Goal: Information Seeking & Learning: Learn about a topic

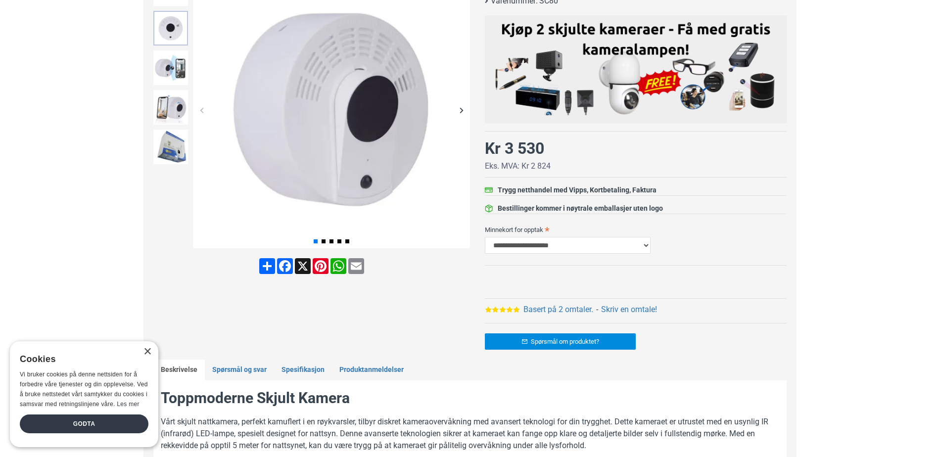
click at [172, 33] on img at bounding box center [170, 28] width 35 height 35
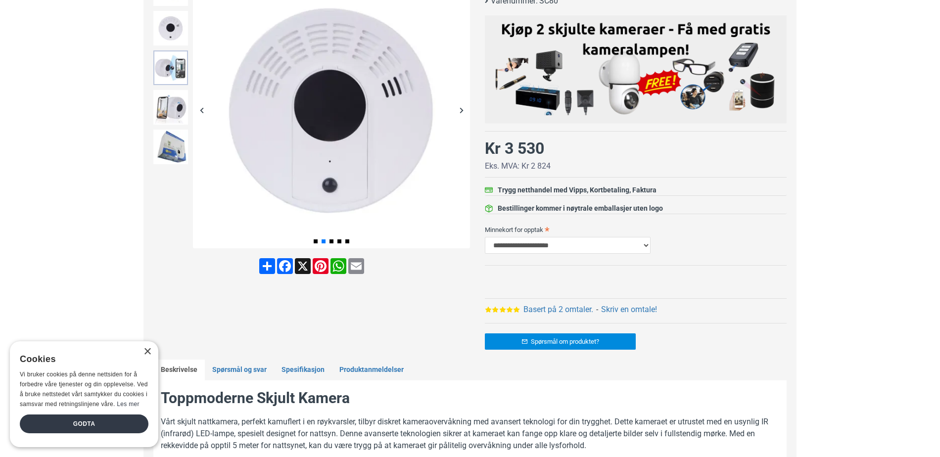
click at [175, 65] on img at bounding box center [170, 67] width 35 height 35
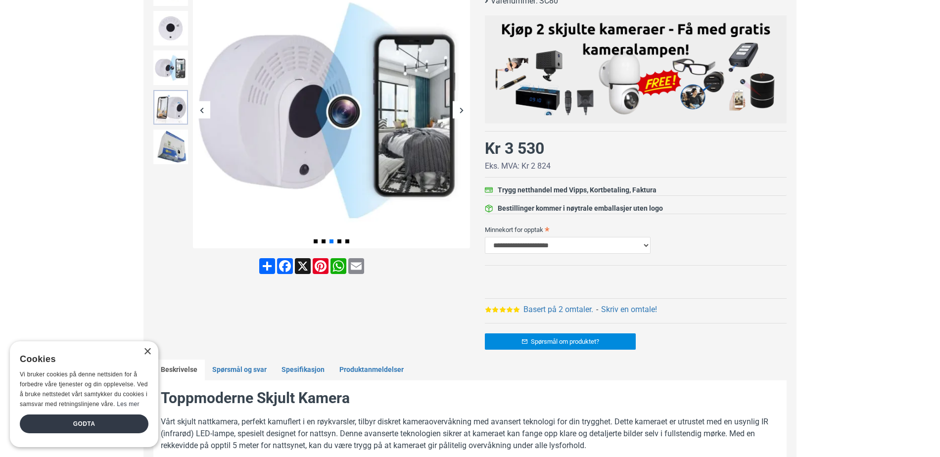
click at [172, 113] on img at bounding box center [170, 107] width 35 height 35
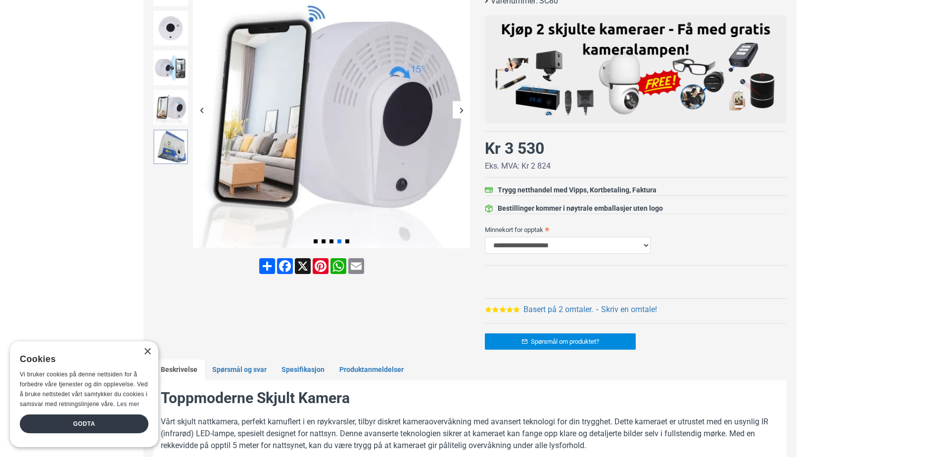
click at [170, 150] on img at bounding box center [170, 147] width 35 height 35
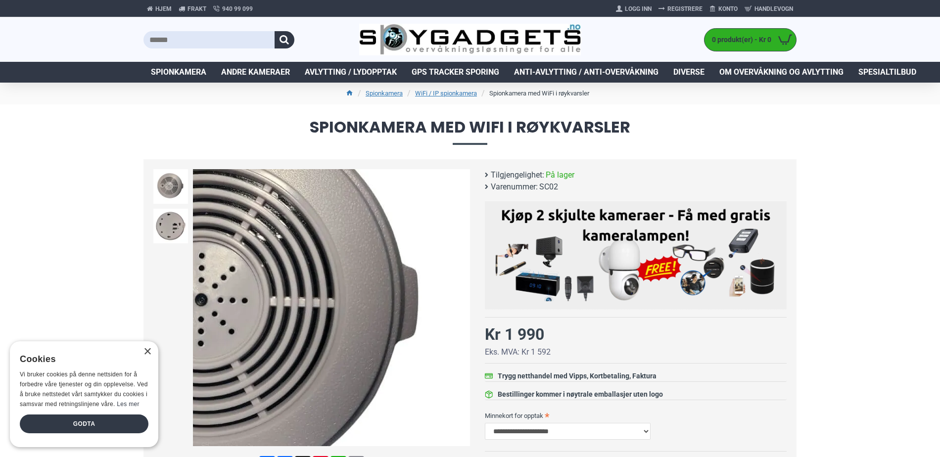
click at [463, 310] on div "Next slide" at bounding box center [460, 307] width 17 height 17
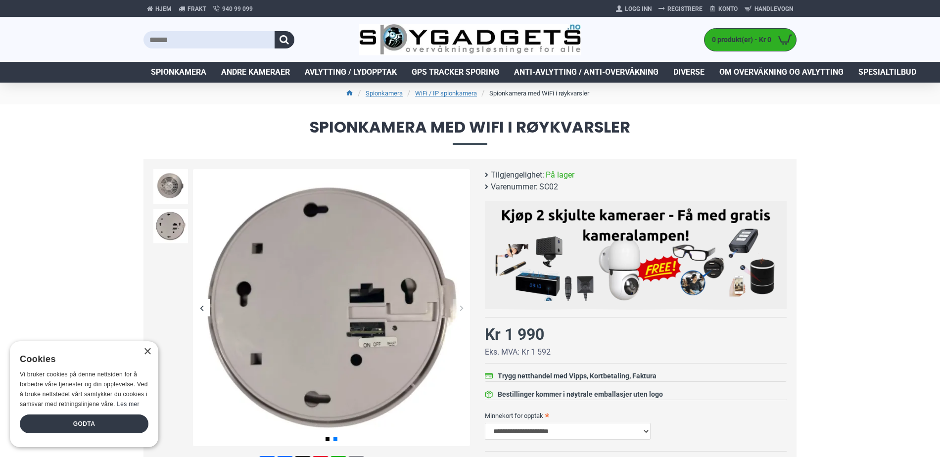
click at [462, 310] on div "Next slide" at bounding box center [460, 307] width 17 height 17
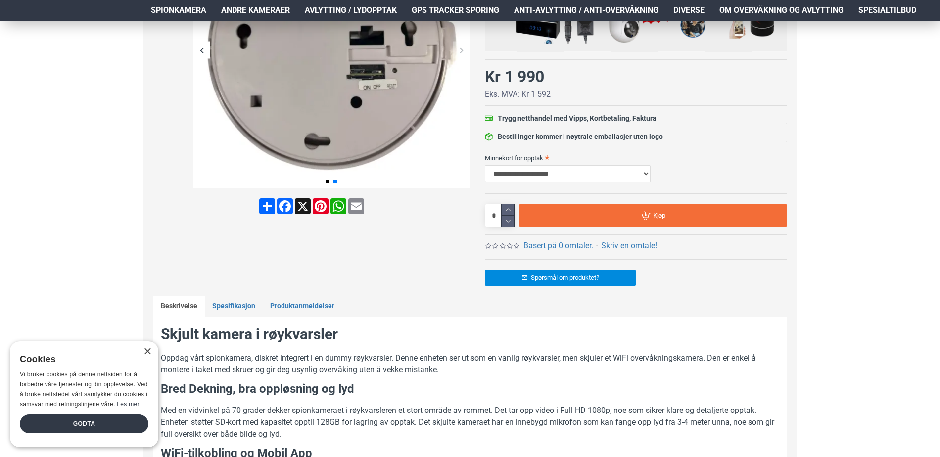
scroll to position [297, 0]
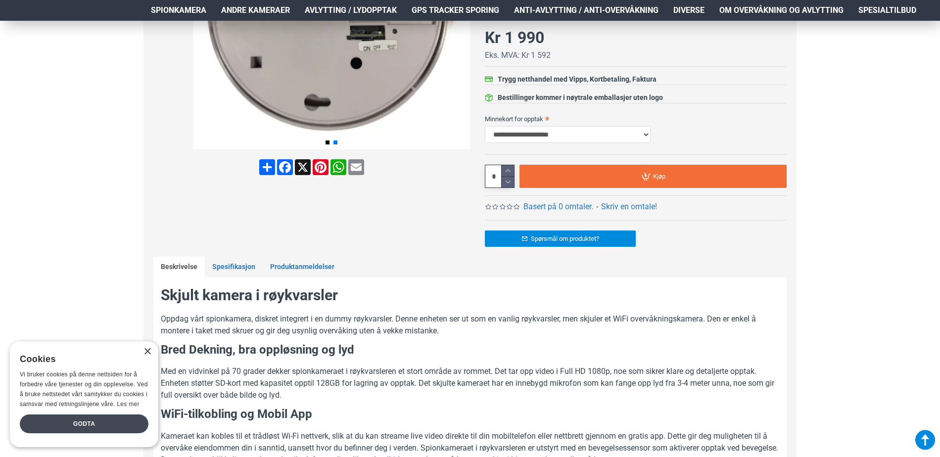
click at [86, 429] on div "Godta" at bounding box center [84, 423] width 129 height 19
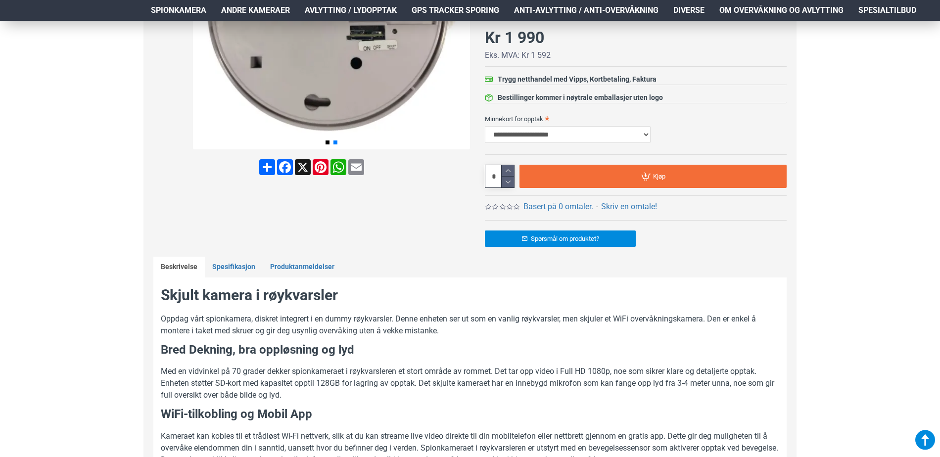
scroll to position [198, 0]
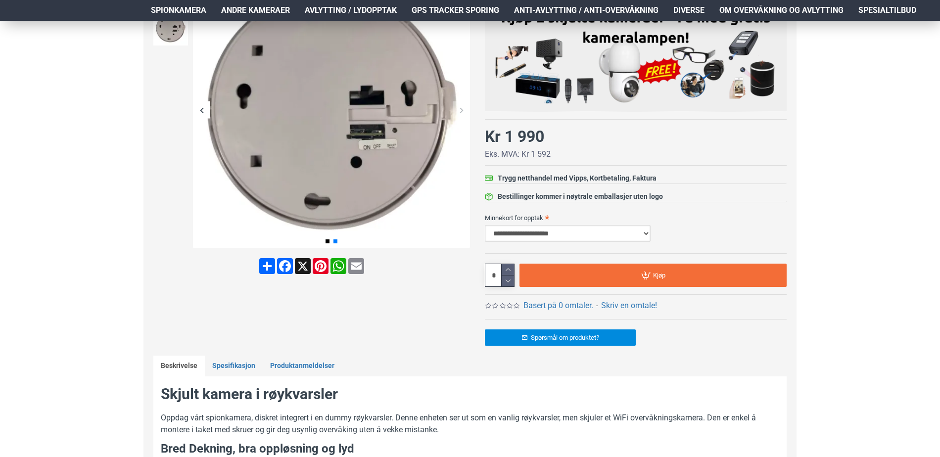
click at [643, 235] on select "**********" at bounding box center [568, 233] width 166 height 17
select select "***"
click at [485, 225] on select "**********" at bounding box center [568, 233] width 166 height 17
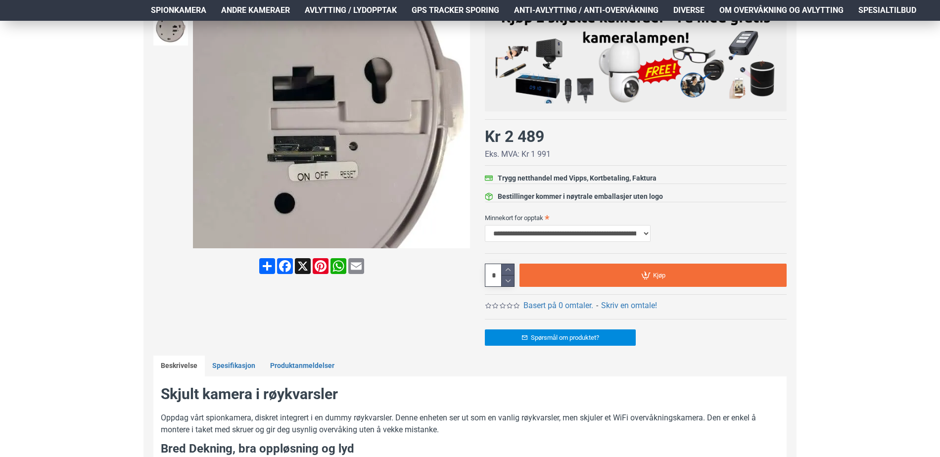
click at [454, 118] on div "Next slide" at bounding box center [460, 109] width 17 height 17
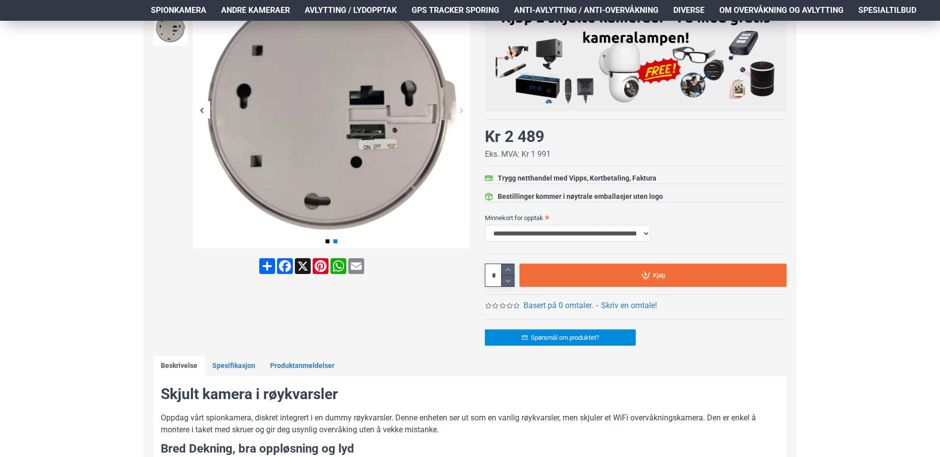
scroll to position [297, 0]
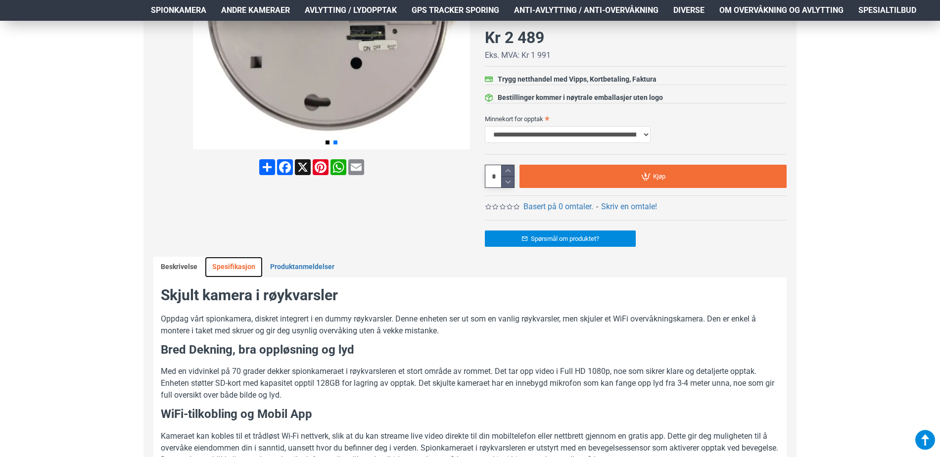
click at [226, 262] on link "Spesifikasjon" at bounding box center [234, 267] width 58 height 21
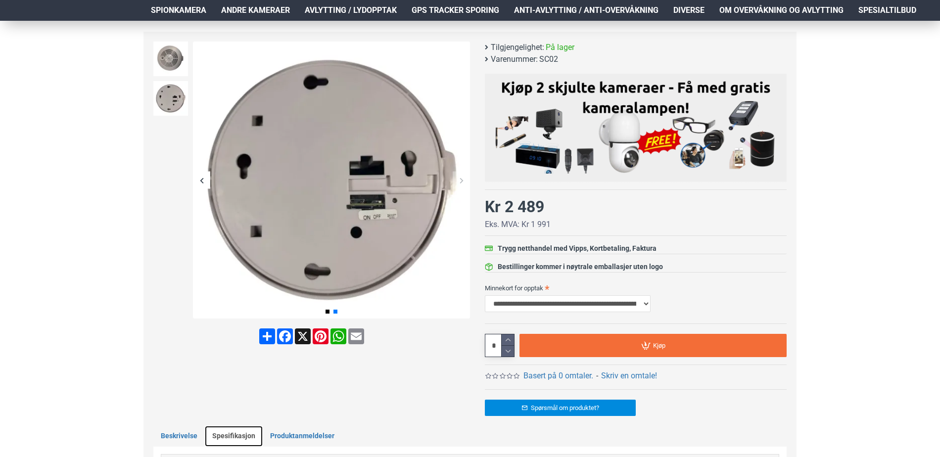
scroll to position [198, 0]
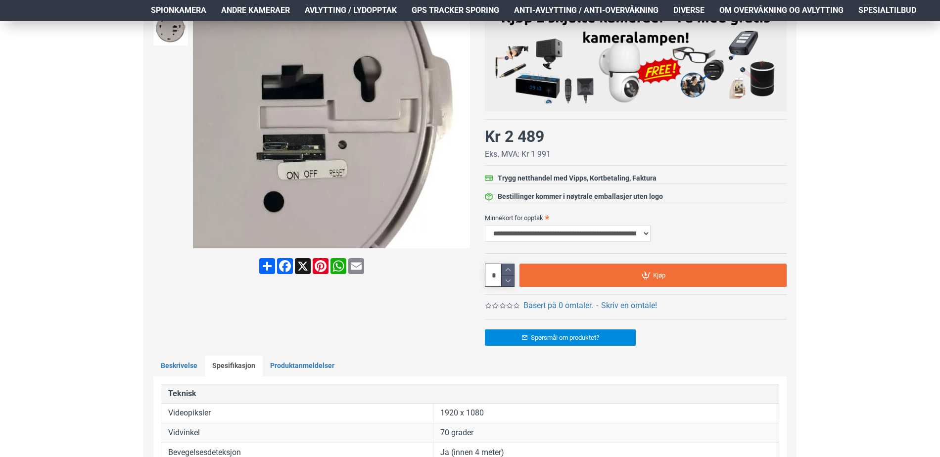
click at [461, 111] on div "Next slide" at bounding box center [460, 109] width 17 height 17
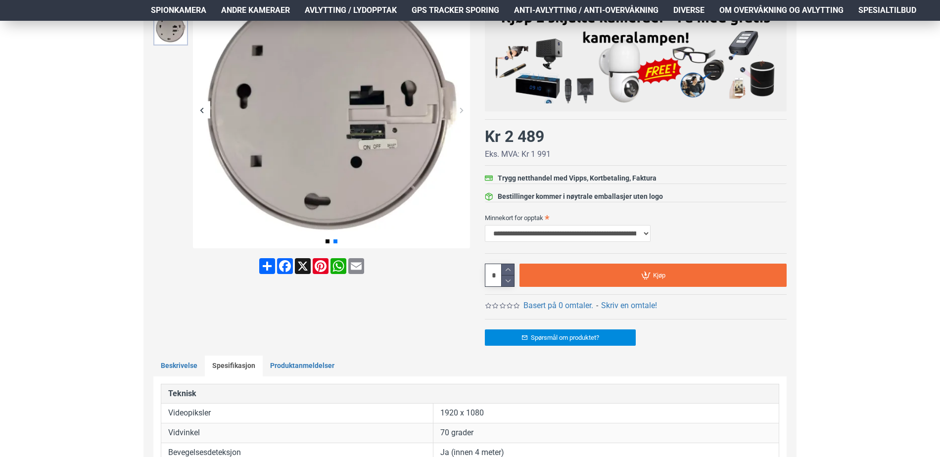
click at [172, 25] on img at bounding box center [170, 28] width 35 height 35
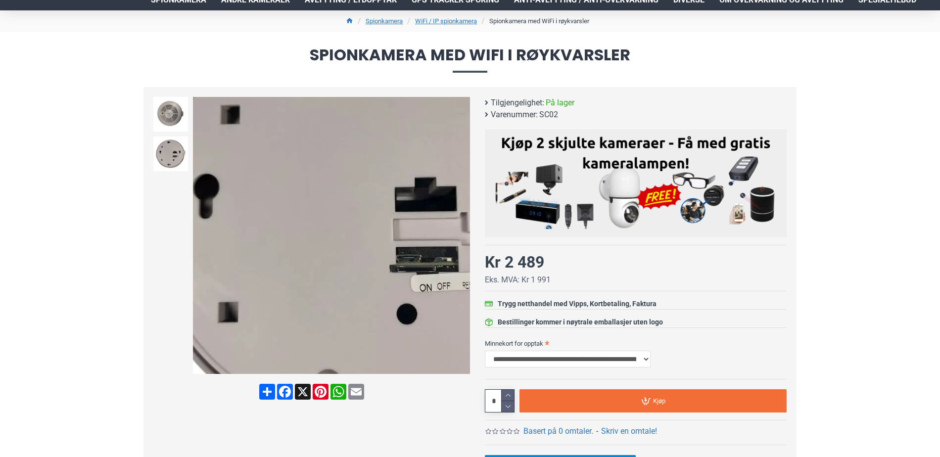
scroll to position [0, 0]
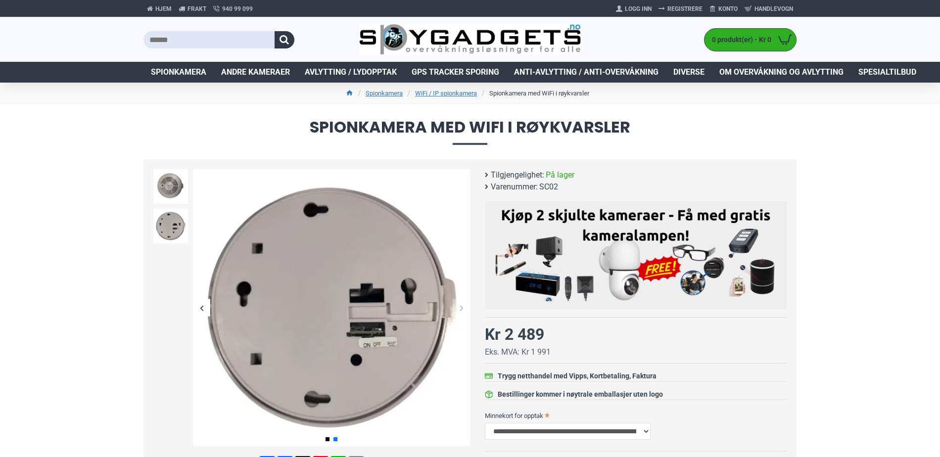
click at [201, 310] on div "Previous slide" at bounding box center [201, 307] width 17 height 17
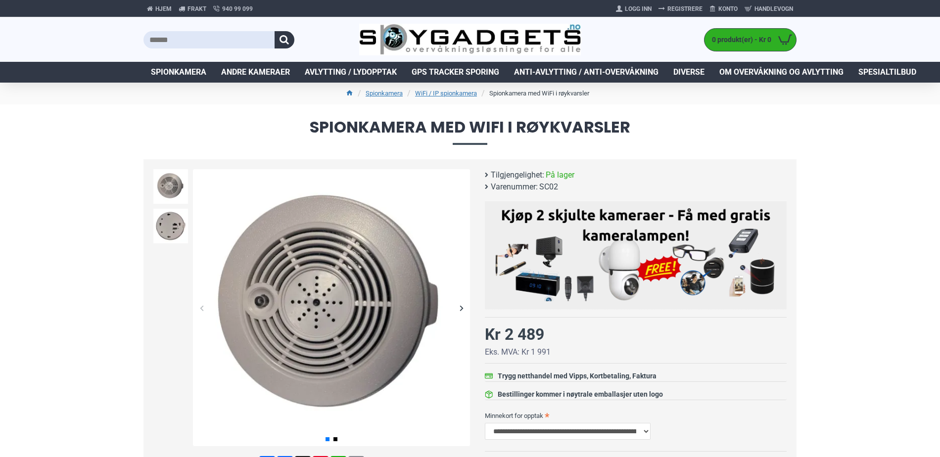
drag, startPoint x: 514, startPoint y: 90, endPoint x: 458, endPoint y: 92, distance: 56.4
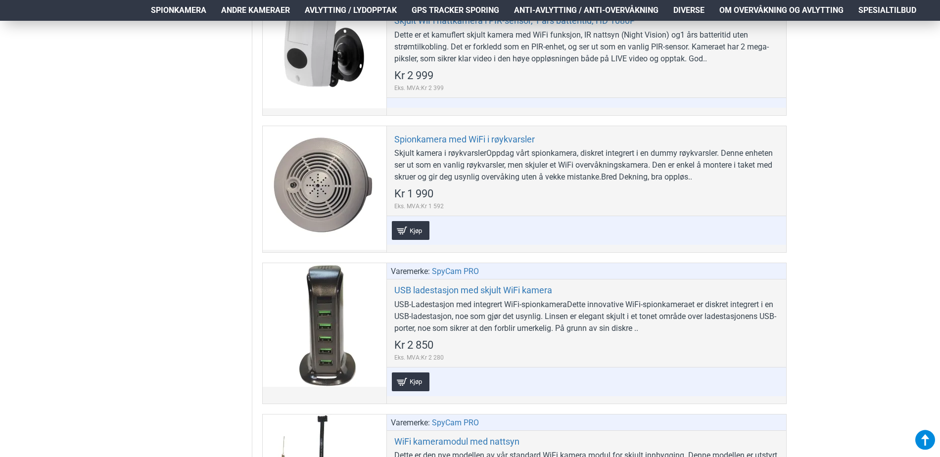
scroll to position [1215, 0]
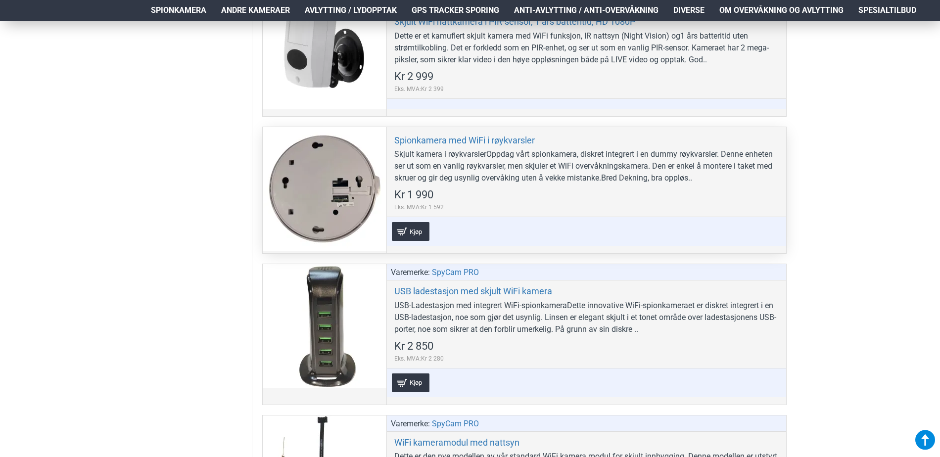
click at [324, 187] on div at bounding box center [325, 189] width 124 height 124
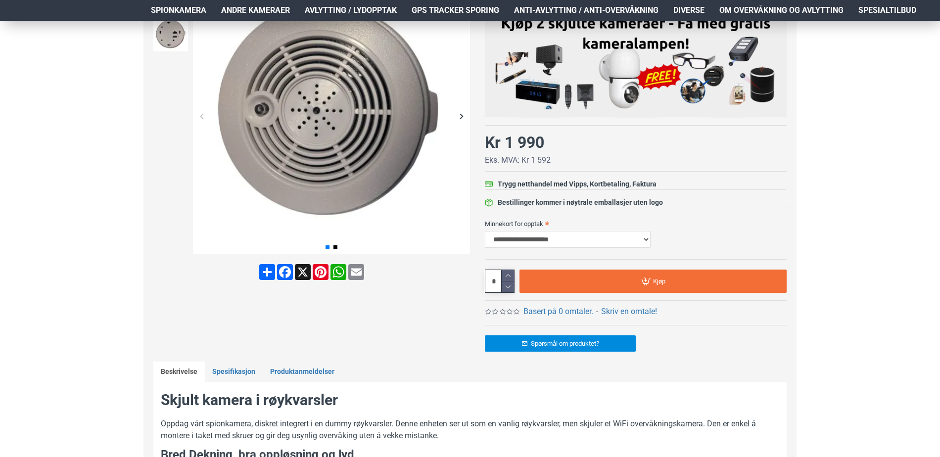
scroll to position [198, 0]
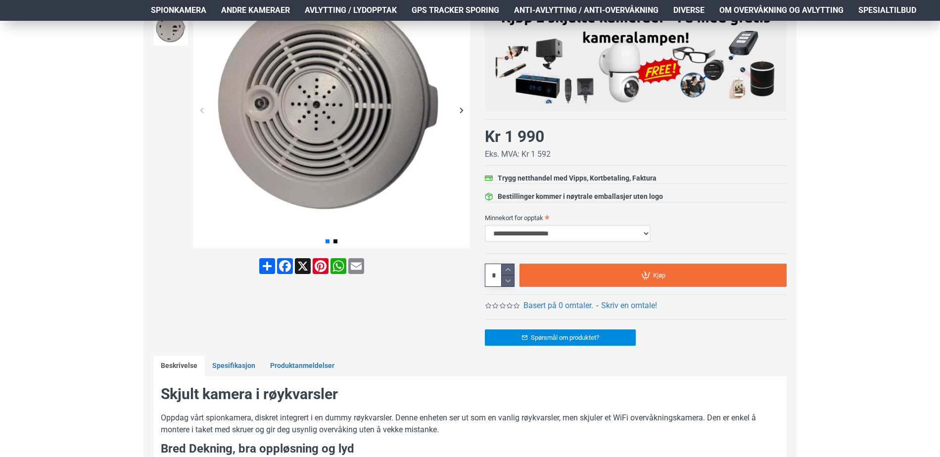
click at [636, 237] on select "**********" at bounding box center [568, 233] width 166 height 17
select select "***"
click at [485, 225] on select "**********" at bounding box center [568, 233] width 166 height 17
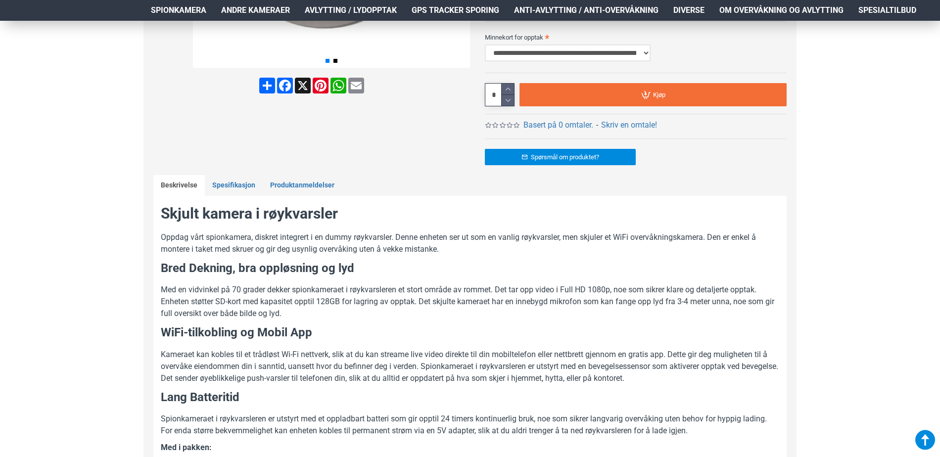
scroll to position [396, 0]
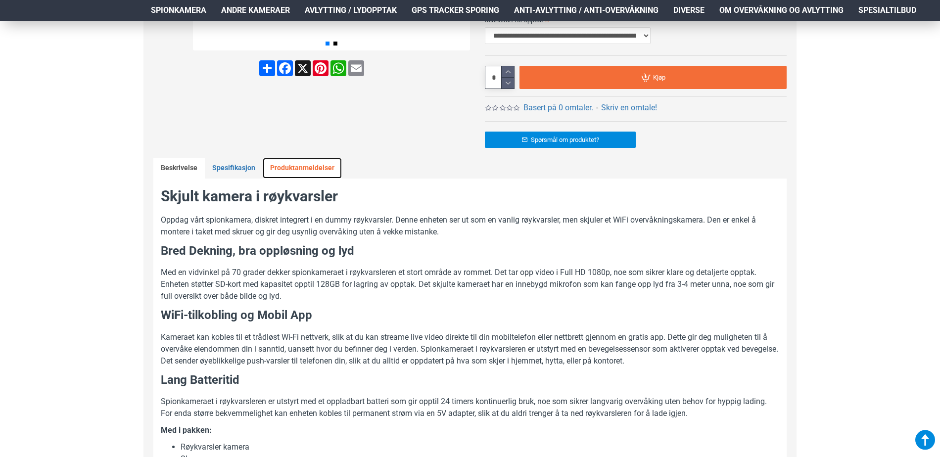
click at [323, 173] on link "Produktanmeldelser" at bounding box center [302, 168] width 79 height 21
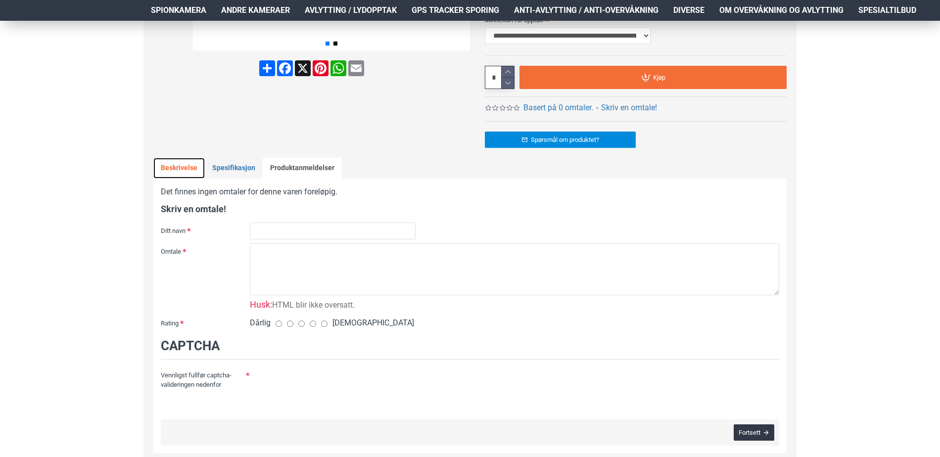
click at [187, 171] on link "Beskrivelse" at bounding box center [178, 168] width 51 height 21
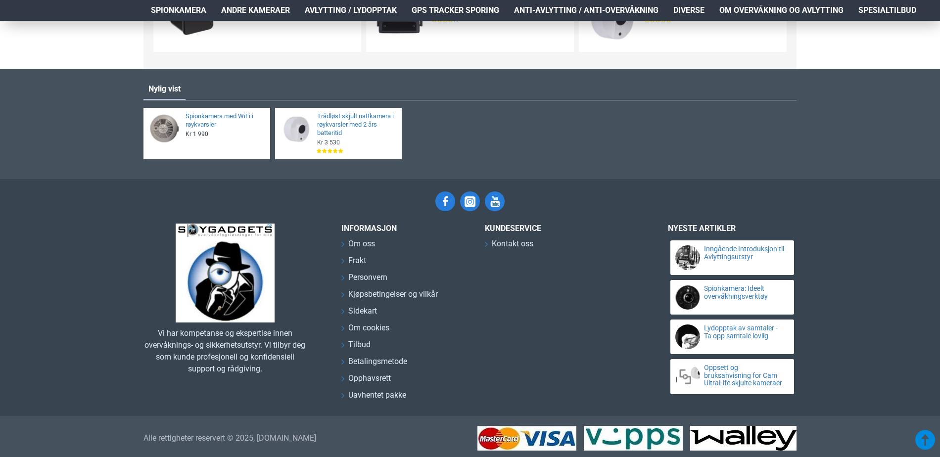
scroll to position [1019, 0]
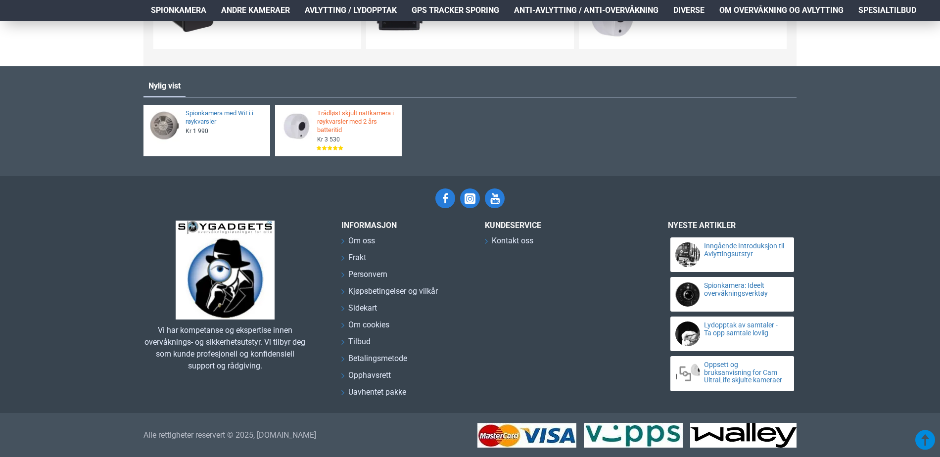
click at [338, 121] on link "Trådløst skjult nattkamera i røykvarsler med 2 års batteritid" at bounding box center [356, 121] width 79 height 25
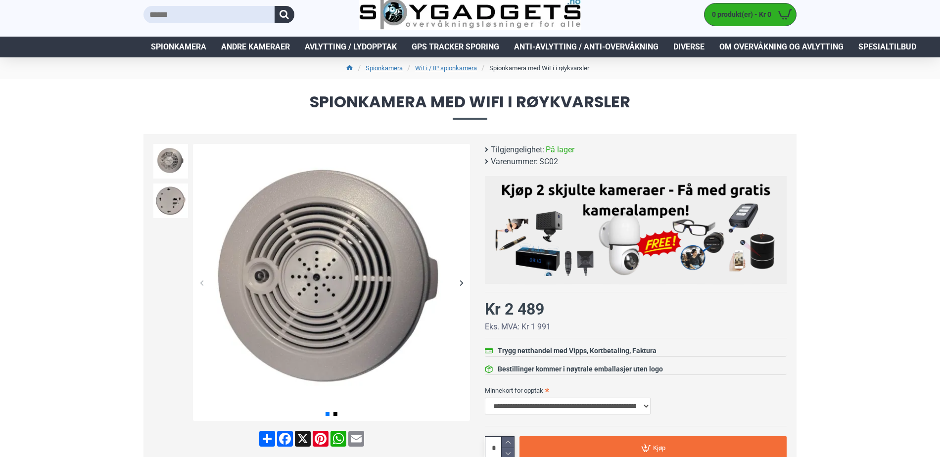
scroll to position [0, 0]
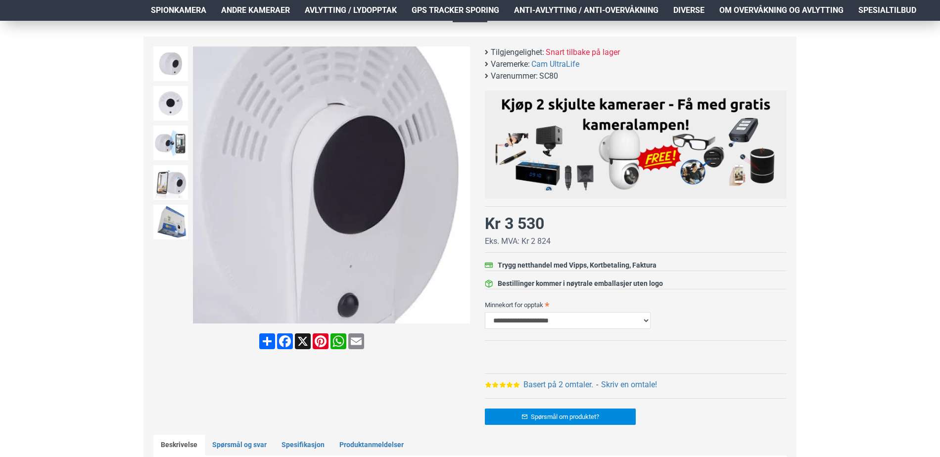
scroll to position [99, 0]
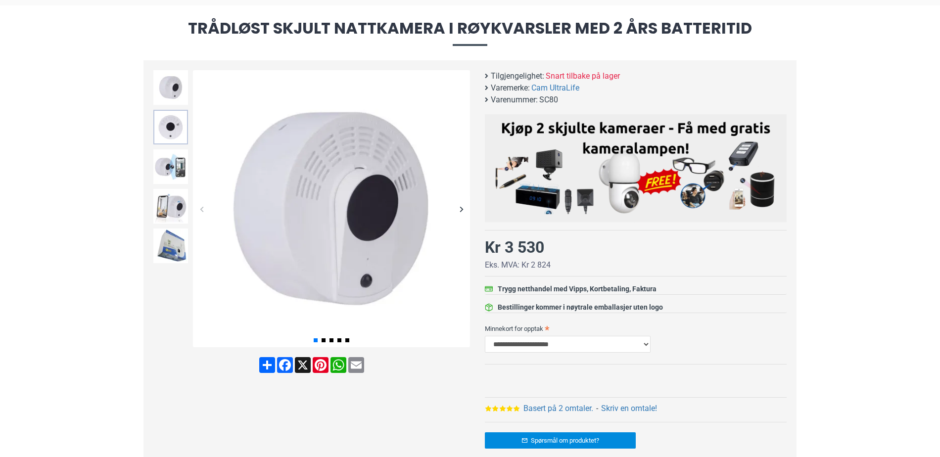
click at [173, 136] on img at bounding box center [170, 127] width 35 height 35
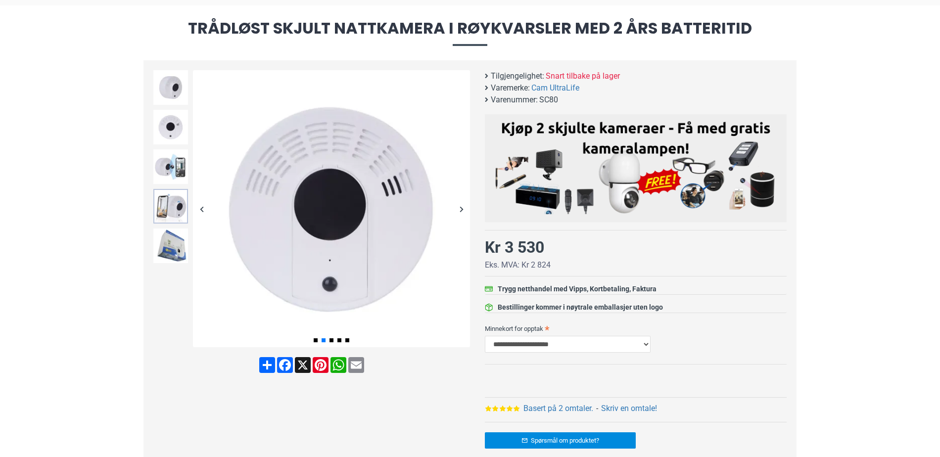
click at [168, 193] on img at bounding box center [170, 206] width 35 height 35
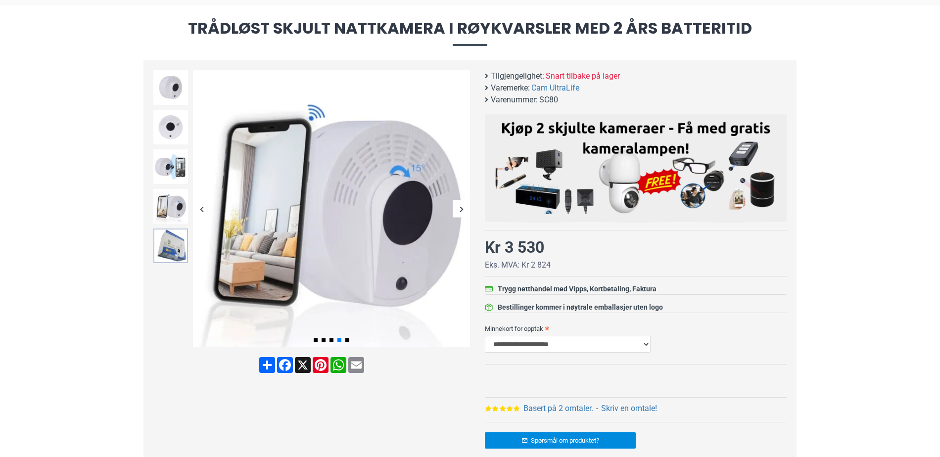
click at [168, 240] on img at bounding box center [170, 245] width 35 height 35
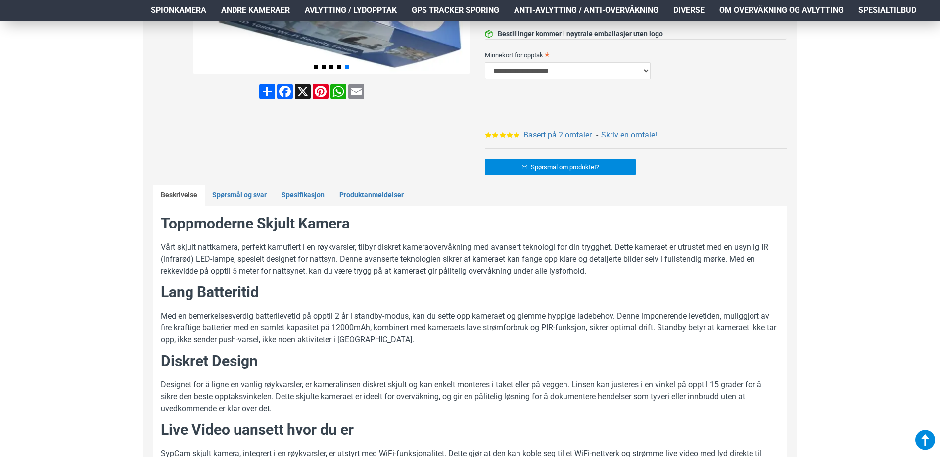
scroll to position [396, 0]
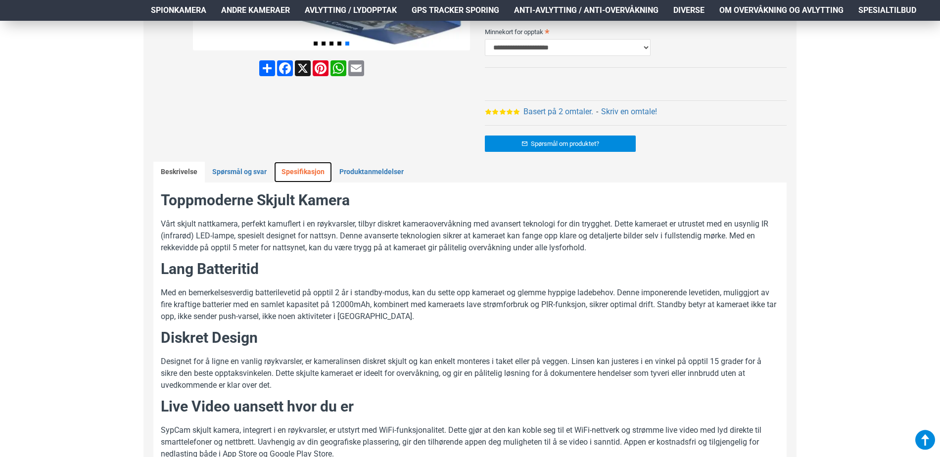
click at [306, 171] on link "Spesifikasjon" at bounding box center [303, 172] width 58 height 21
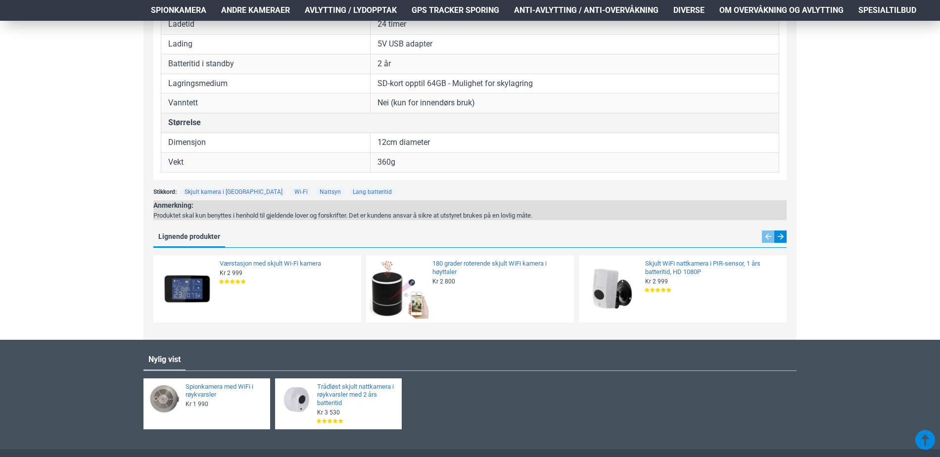
scroll to position [791, 0]
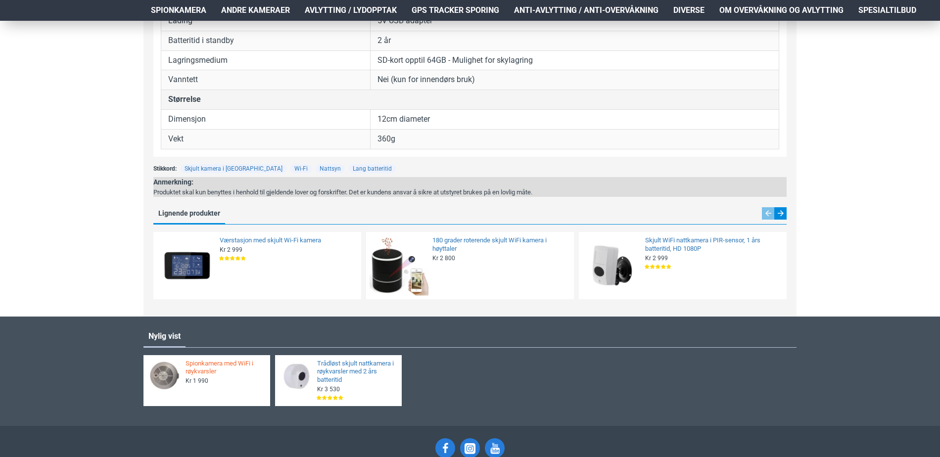
click at [233, 373] on link "Spionkamera med WiFi i røykvarsler" at bounding box center [224, 368] width 79 height 17
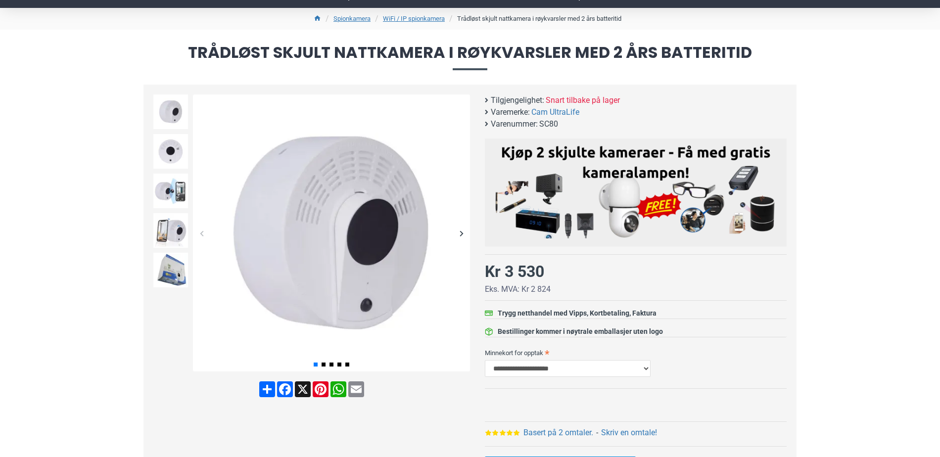
scroll to position [99, 0]
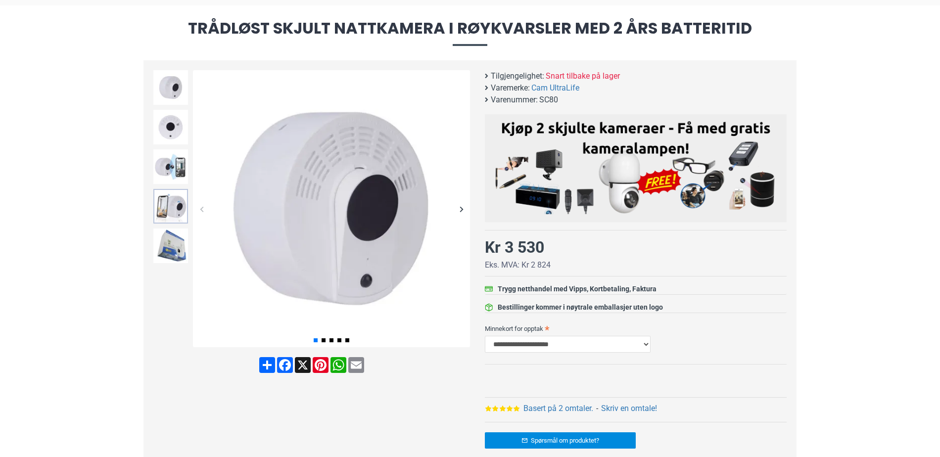
click at [167, 200] on img at bounding box center [170, 206] width 35 height 35
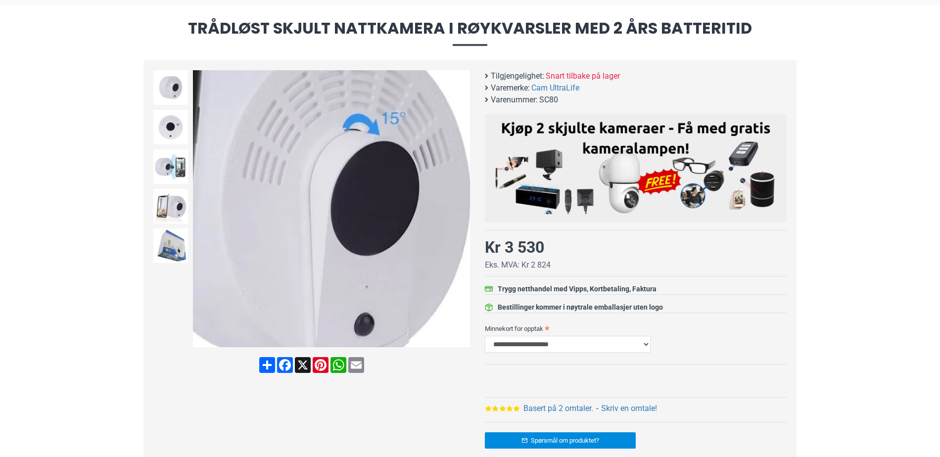
click at [449, 231] on img at bounding box center [331, 208] width 277 height 277
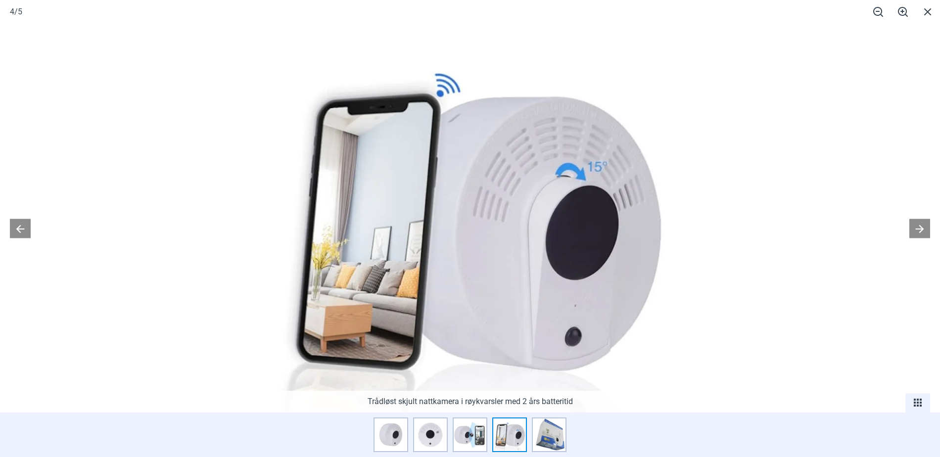
click at [644, 223] on img at bounding box center [469, 226] width 407 height 407
click at [927, 230] on button at bounding box center [919, 228] width 21 height 19
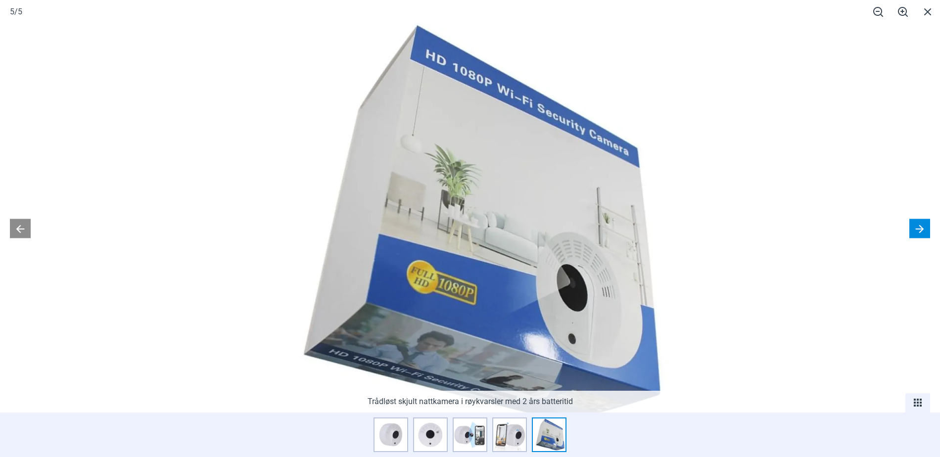
click at [927, 230] on button at bounding box center [919, 228] width 21 height 19
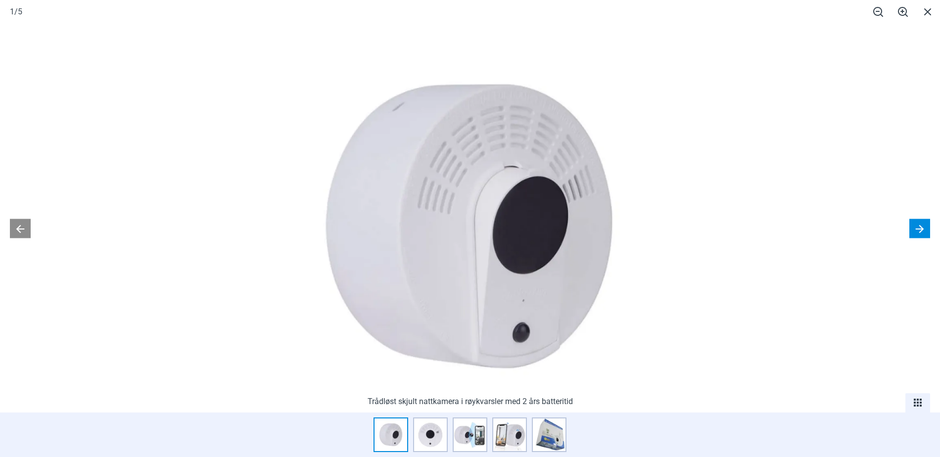
click at [927, 230] on button at bounding box center [919, 228] width 21 height 19
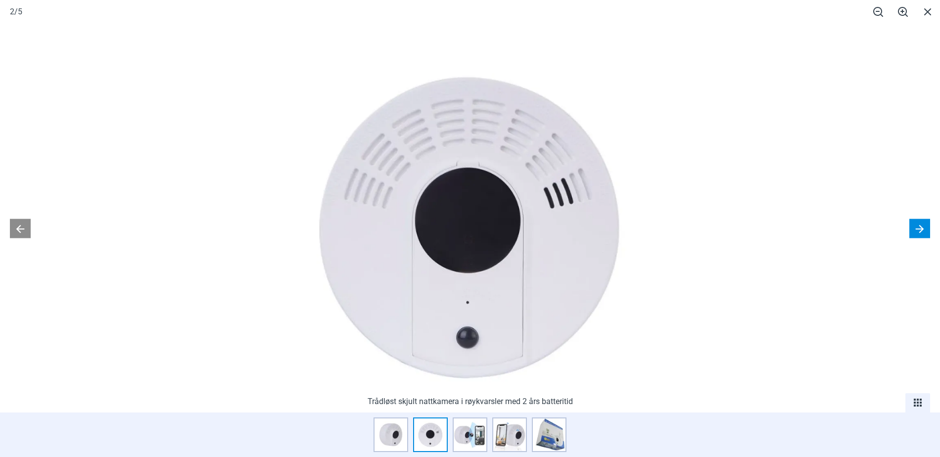
click at [927, 230] on button at bounding box center [919, 228] width 21 height 19
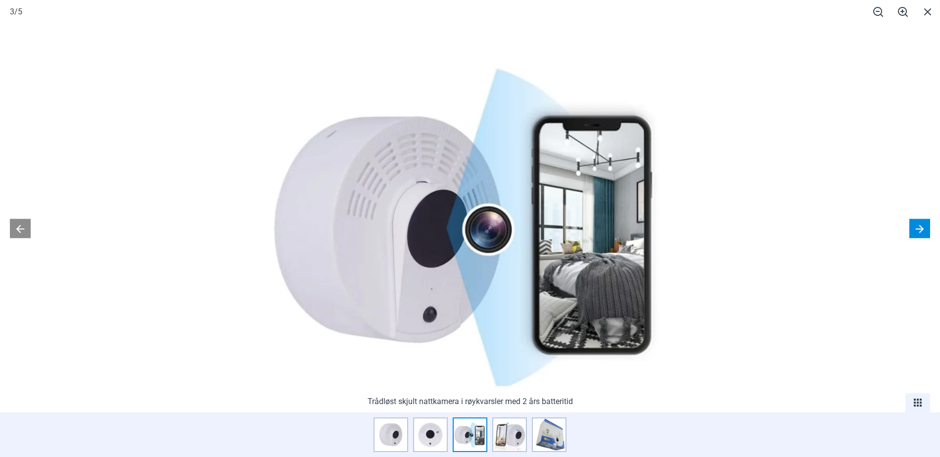
click at [927, 230] on button at bounding box center [919, 228] width 21 height 19
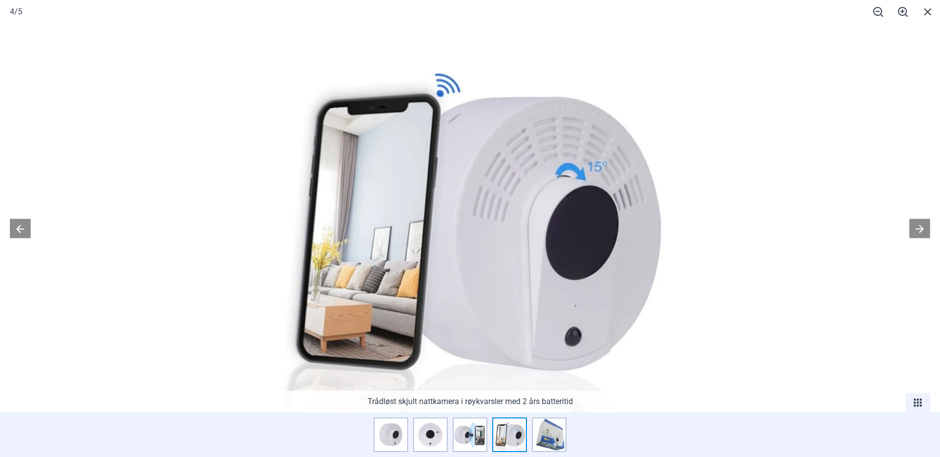
scroll to position [593, 0]
click at [534, 442] on img at bounding box center [549, 434] width 35 height 35
